Goal: Check status: Check status

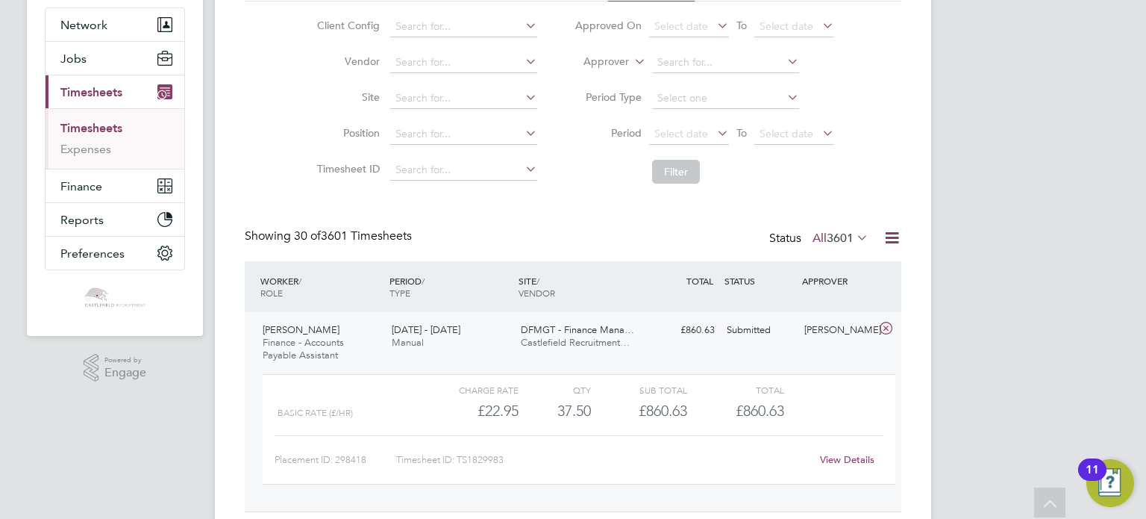
click at [90, 134] on link "Timesheets" at bounding box center [91, 128] width 62 height 14
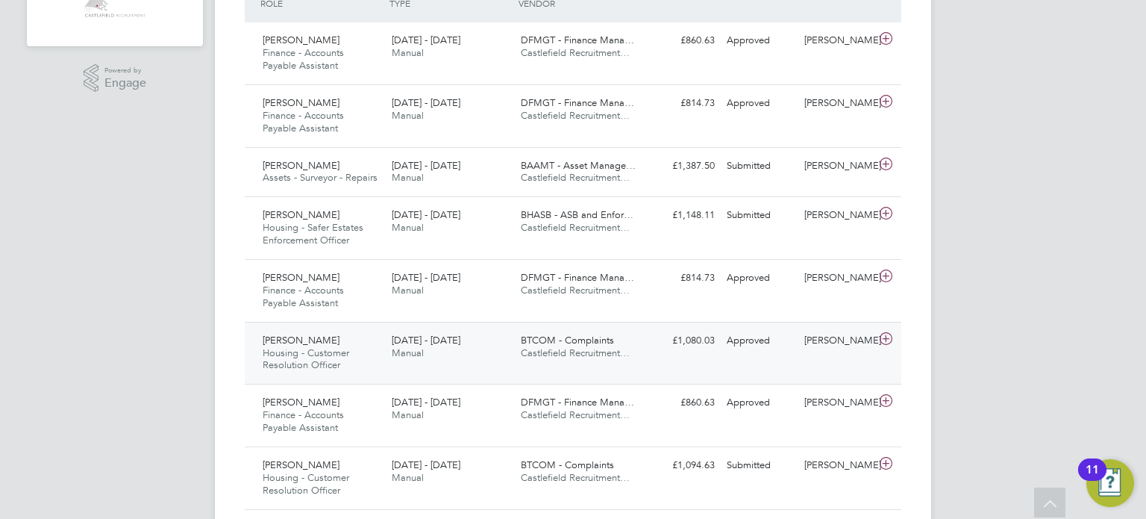
click at [452, 342] on span "[DATE] - [DATE]" at bounding box center [426, 340] width 69 height 13
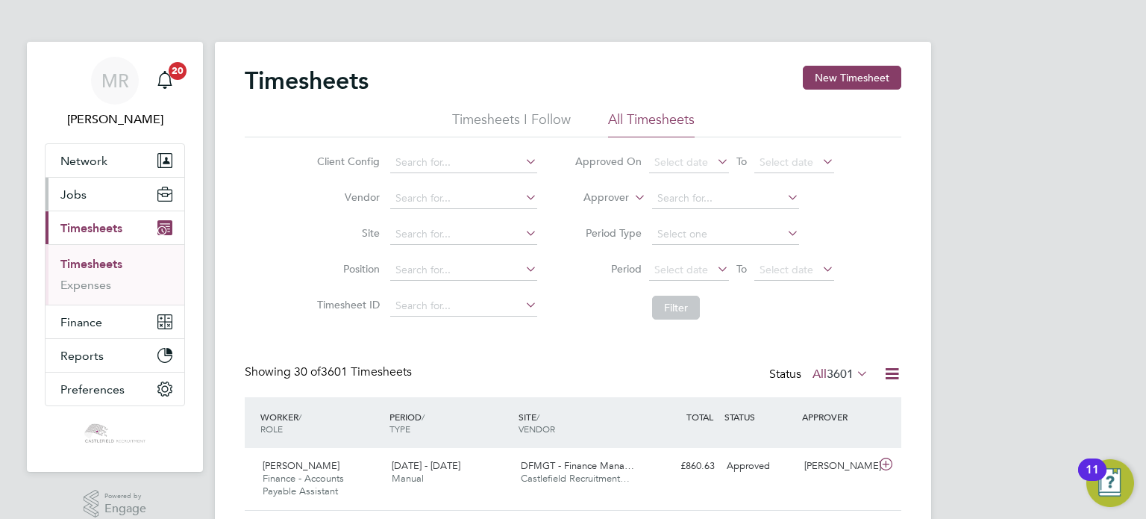
click at [130, 203] on button "Jobs" at bounding box center [115, 194] width 139 height 33
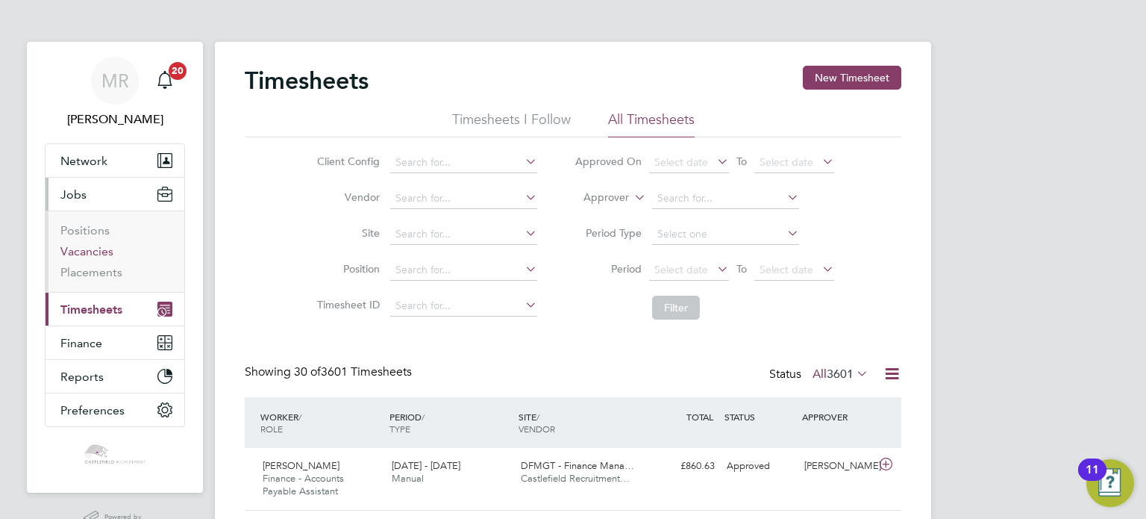
click at [104, 248] on link "Vacancies" at bounding box center [86, 251] width 53 height 14
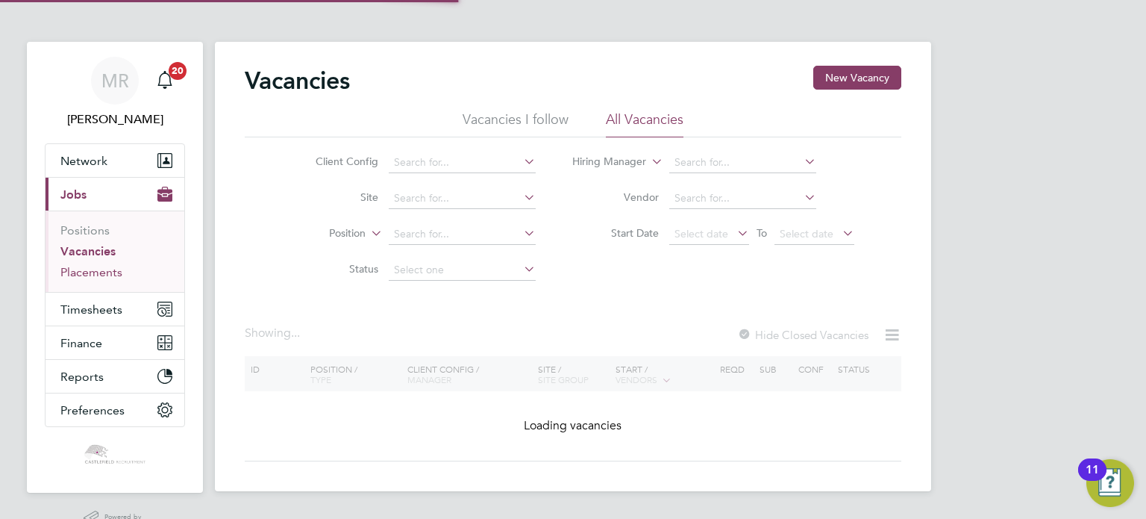
click at [102, 269] on link "Placements" at bounding box center [91, 272] width 62 height 14
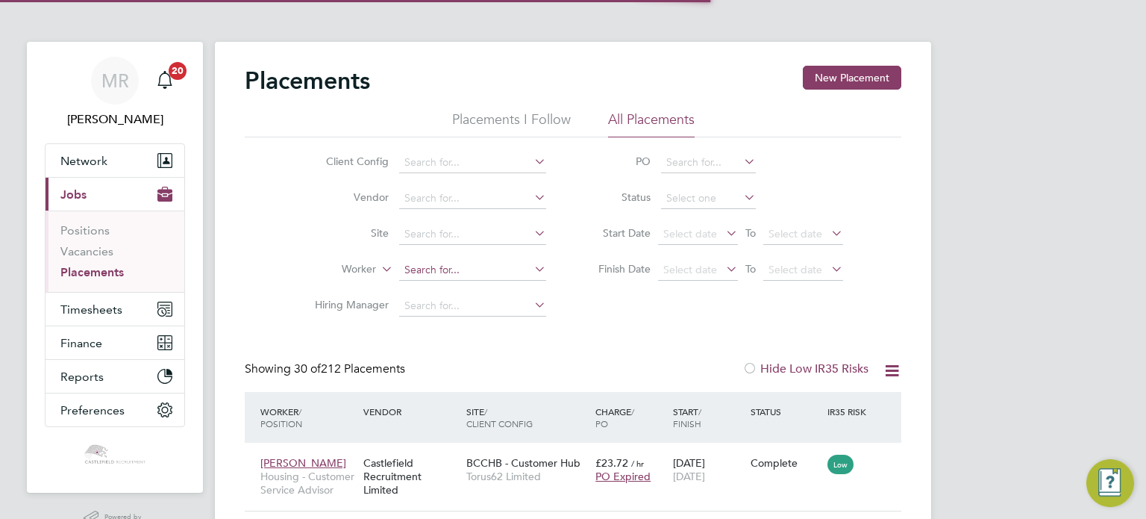
click at [413, 277] on input at bounding box center [472, 270] width 147 height 21
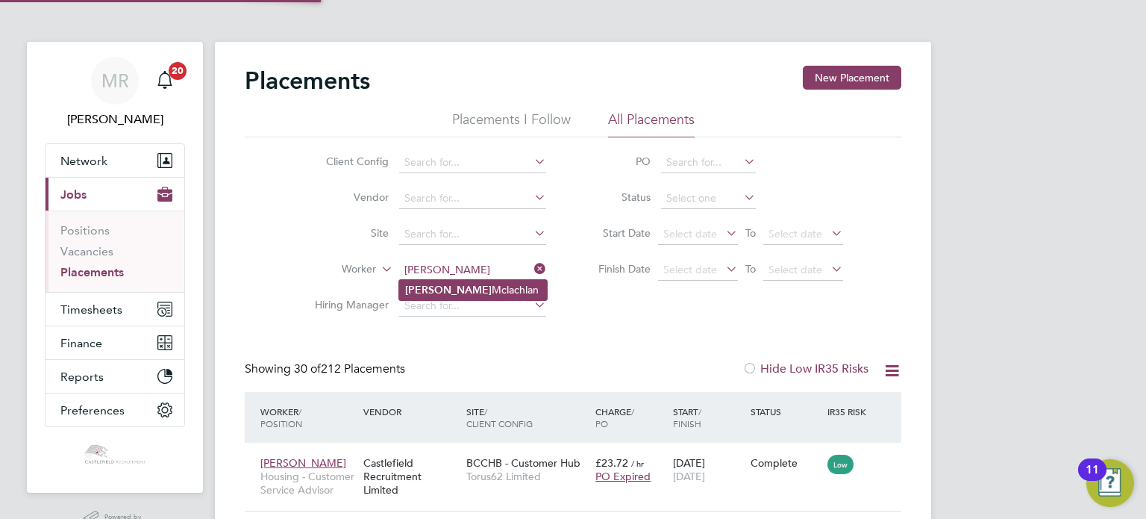
click at [417, 289] on b "Simon" at bounding box center [448, 290] width 87 height 13
type input "[PERSON_NAME]"
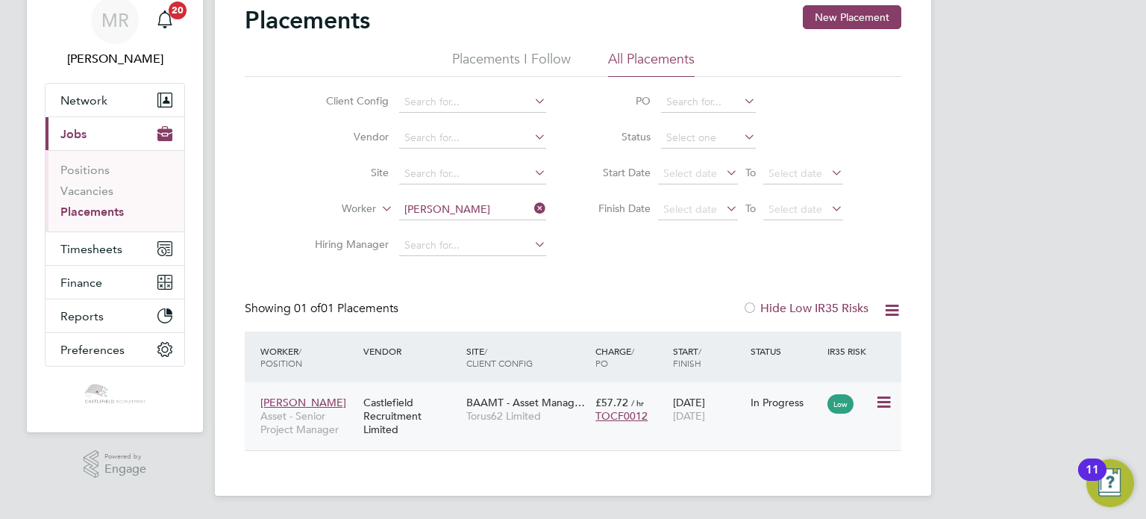
click at [747, 404] on div "In Progress" at bounding box center [786, 402] width 78 height 28
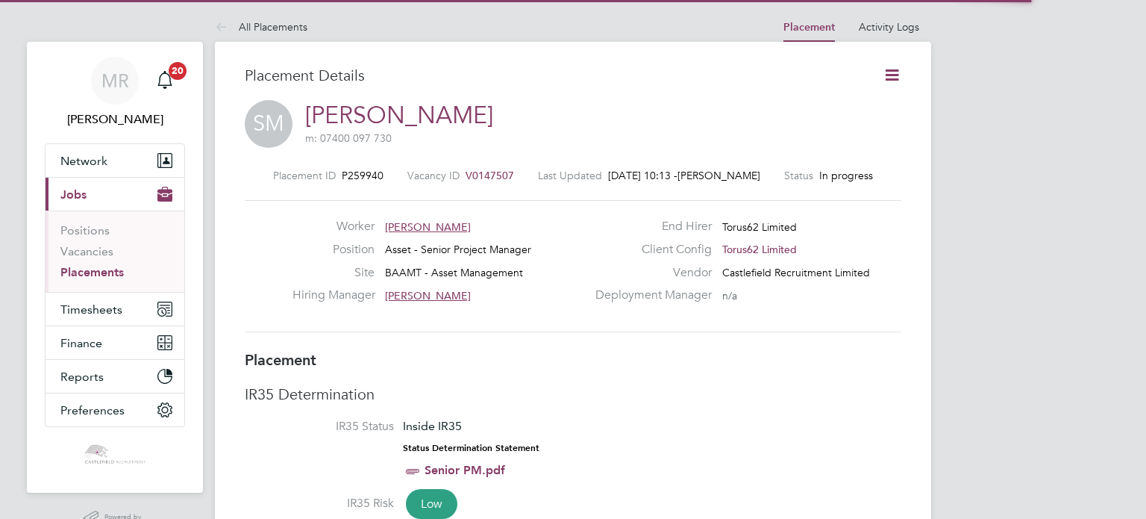
scroll to position [7, 7]
drag, startPoint x: 0, startPoint y: 0, endPoint x: 904, endPoint y: 71, distance: 907.3
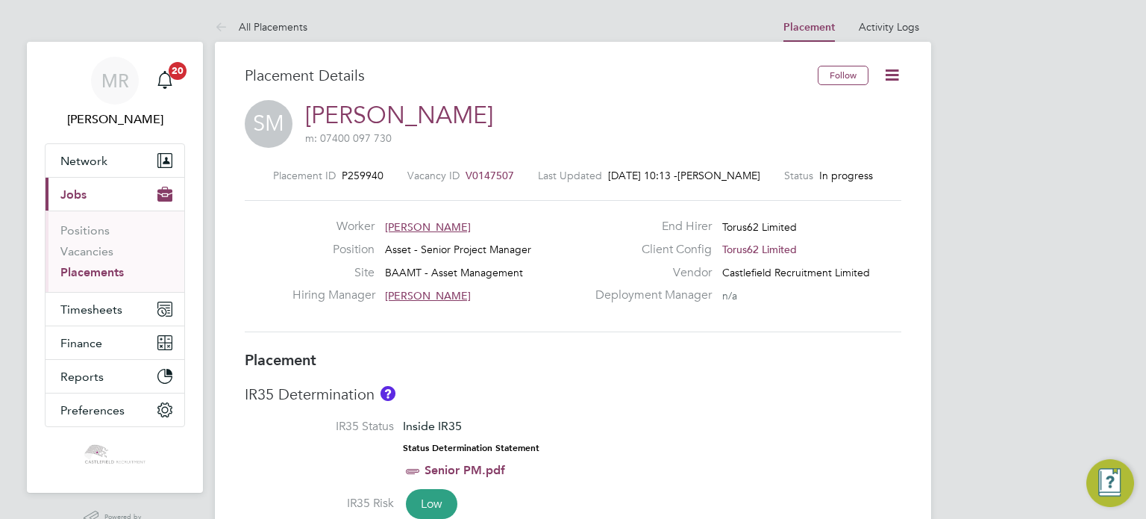
click at [902, 71] on icon at bounding box center [892, 75] width 19 height 19
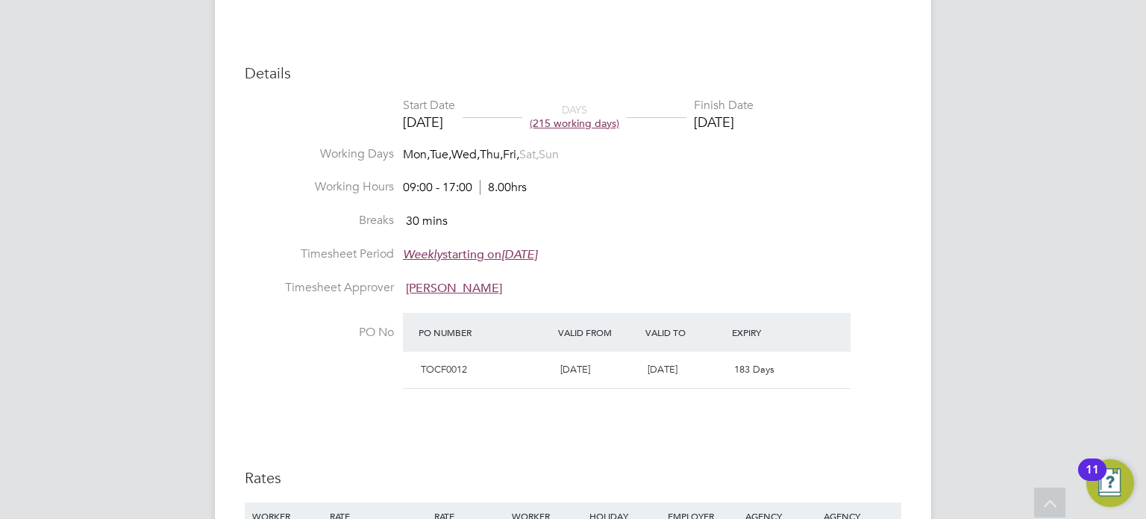
scroll to position [522, 0]
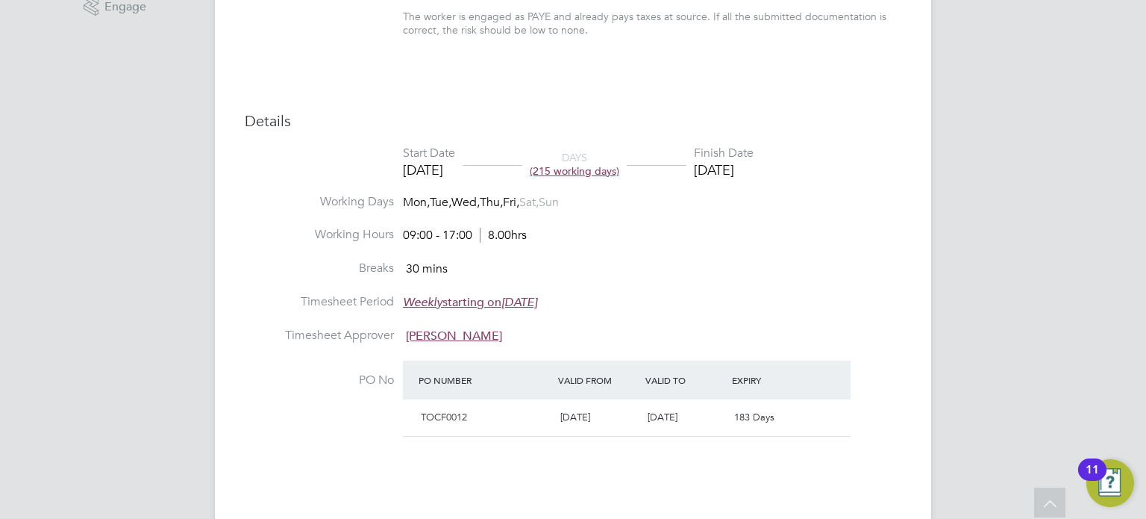
drag, startPoint x: 827, startPoint y: 175, endPoint x: 337, endPoint y: 171, distance: 490.3
click at [337, 171] on li "Start Date 02 Dec 2024 DAYS (215 working days) Finish Date 28 Sep 2025" at bounding box center [573, 170] width 657 height 49
click at [848, 201] on li "Working Days Mon, Tue, Wed, Thu, Fri, Sat, Sun" at bounding box center [573, 211] width 657 height 34
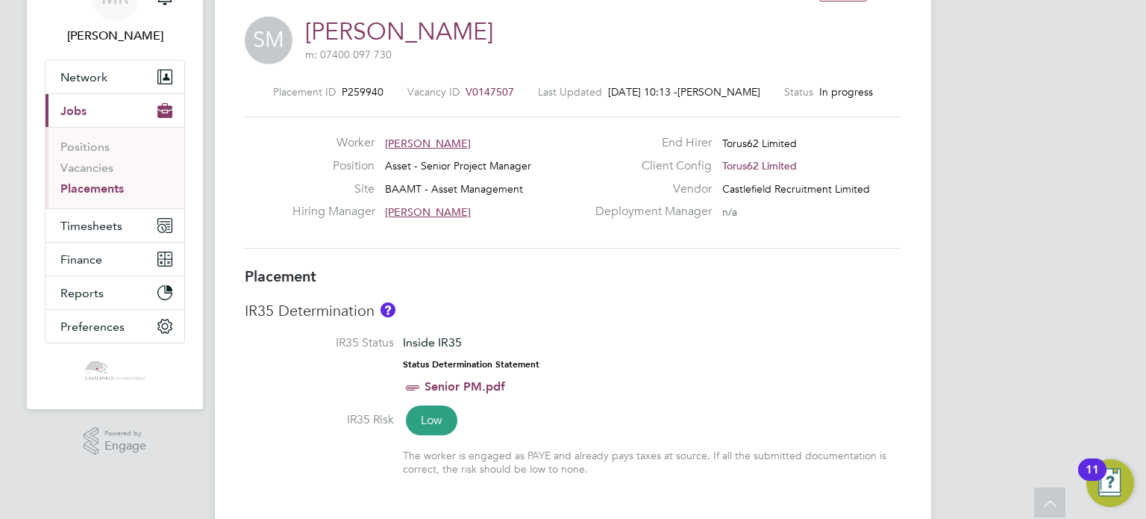
drag, startPoint x: 882, startPoint y: 249, endPoint x: 919, endPoint y: 97, distance: 155.8
